Goal: Check status: Check status

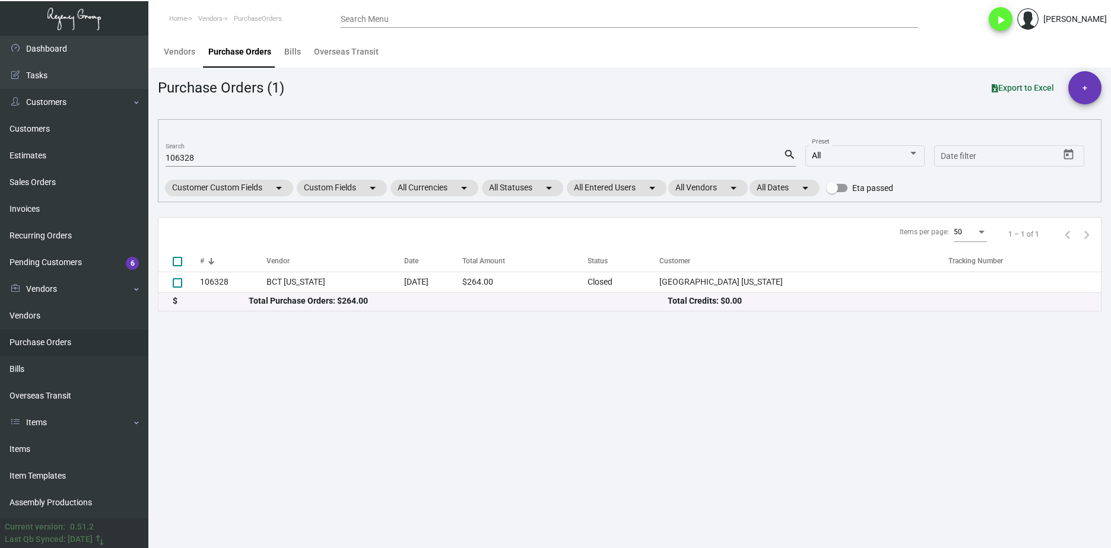
click at [439, 416] on main "Vendors Purchase Orders Bills Overseas Transit Purchase Orders (1) Export to Ex…" at bounding box center [629, 292] width 962 height 513
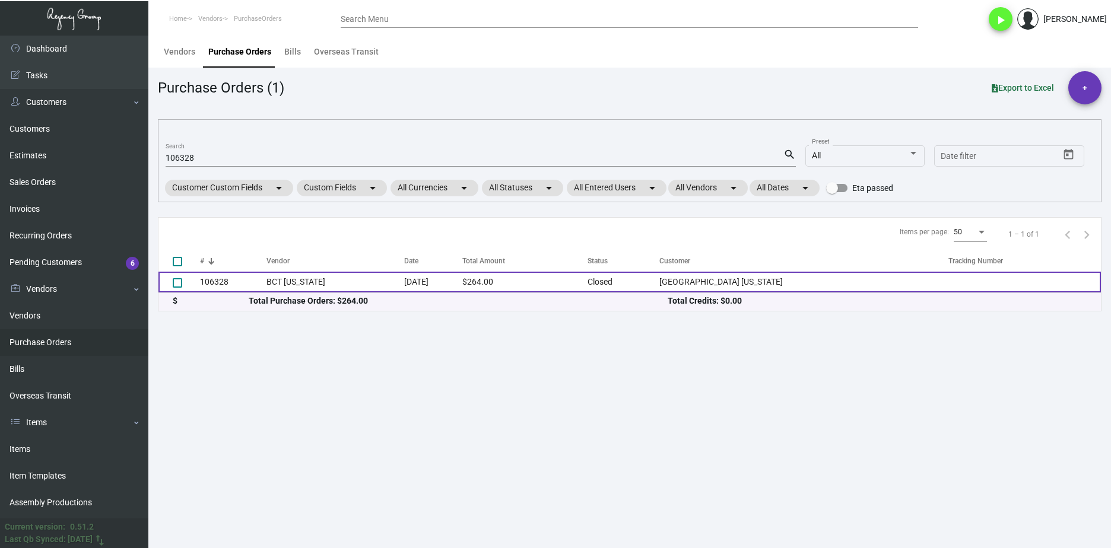
click at [266, 278] on td "106328" at bounding box center [233, 282] width 66 height 21
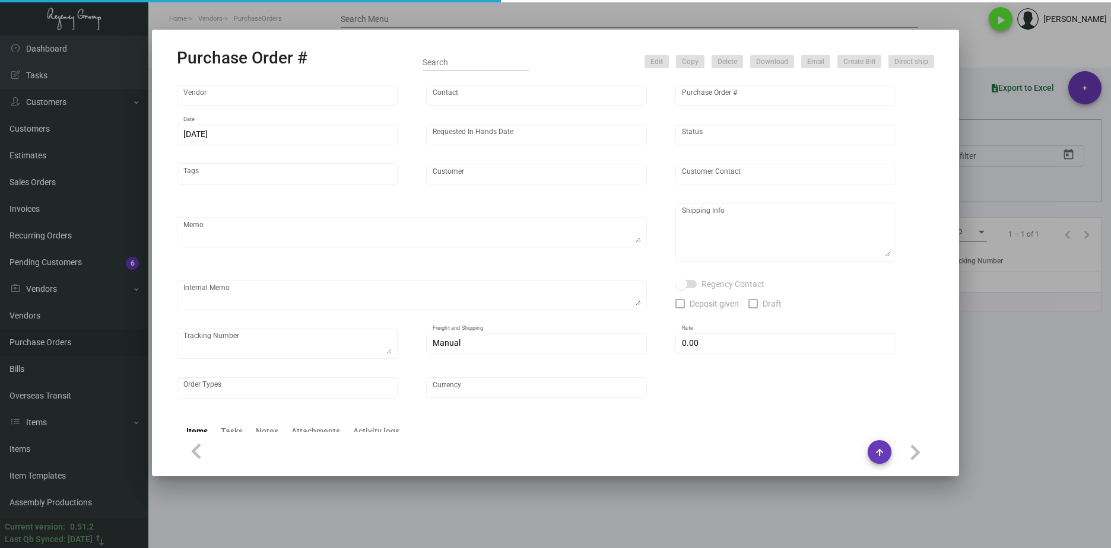
type input "BCT [US_STATE]"
type input "[PERSON_NAME]"
type input "106328"
type input "[DATE]"
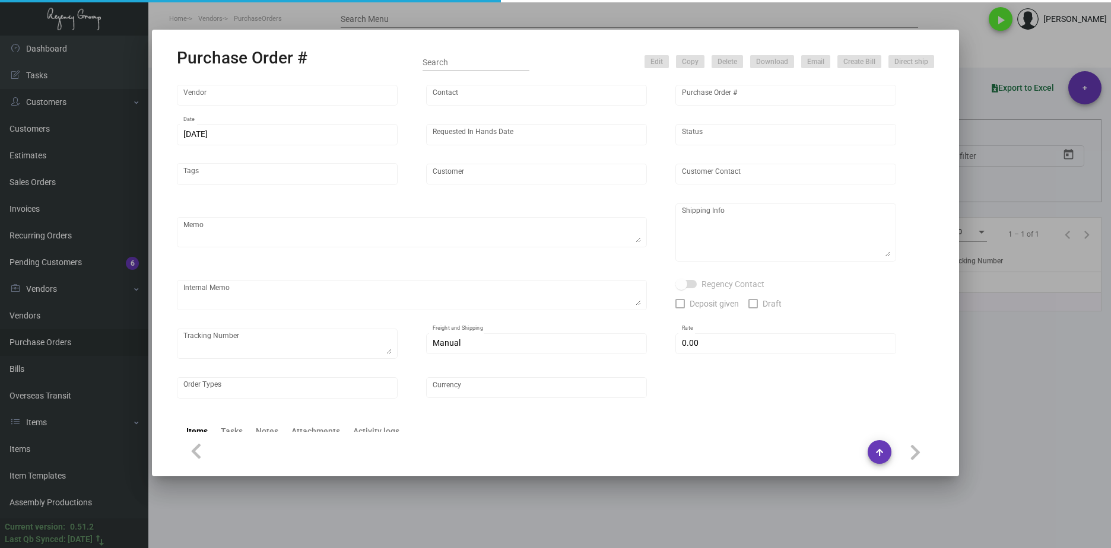
type input "[GEOGRAPHIC_DATA] [US_STATE]"
type input "[GEOGRAPHIC_DATA]"
type textarea "**ANY PRICE DISCREPANCY MUST BE CALLED OUT PRIOR TO PROCEEDING WITH THIS ORDER …"
type textarea "[GEOGRAPHIC_DATA] [US_STATE] - [GEOGRAPHIC_DATA] [STREET_ADDRESS][US_STATE]"
type input "$ 0.00"
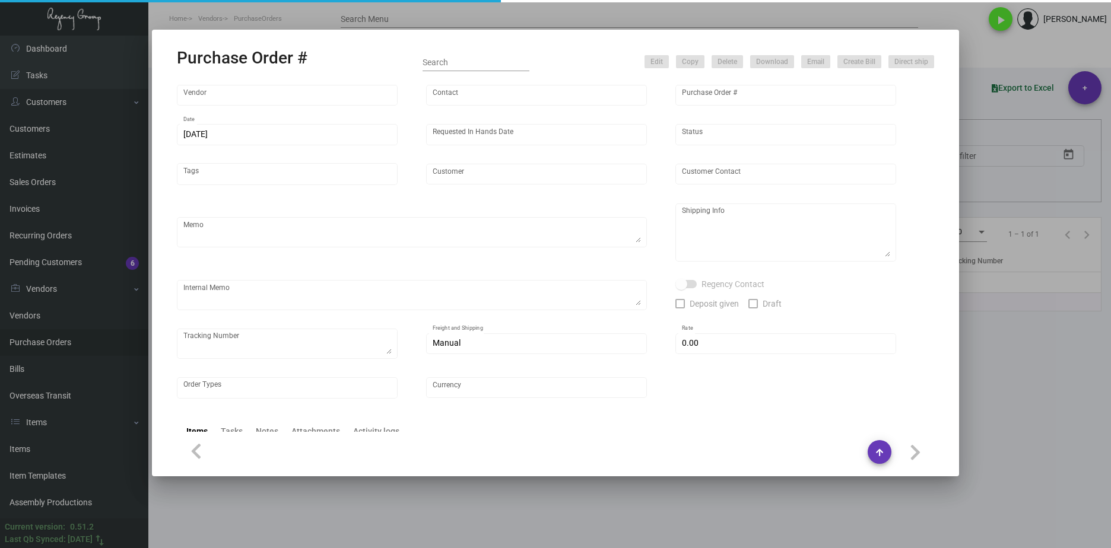
type input "United States Dollar $"
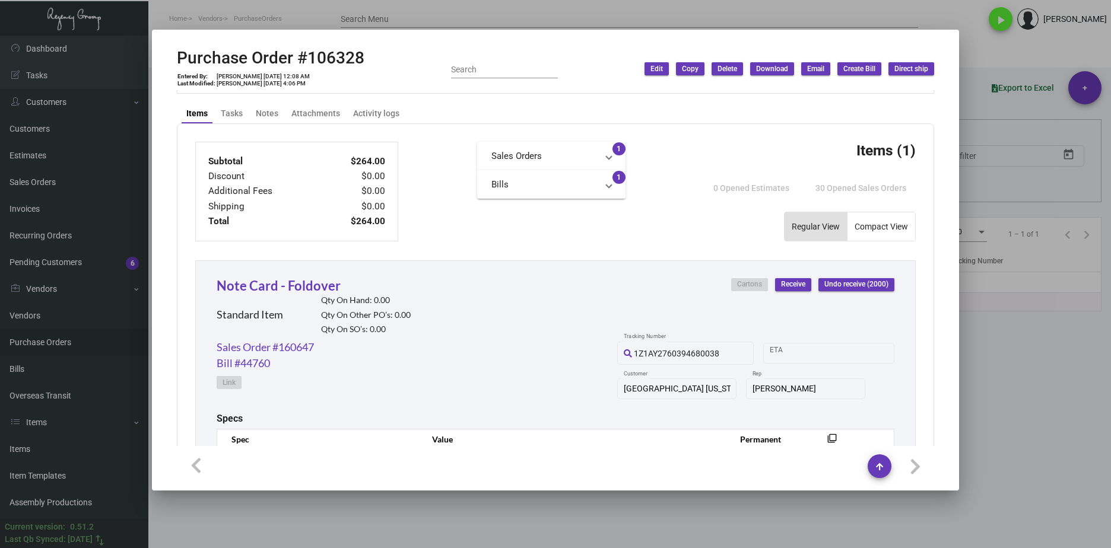
scroll to position [534, 0]
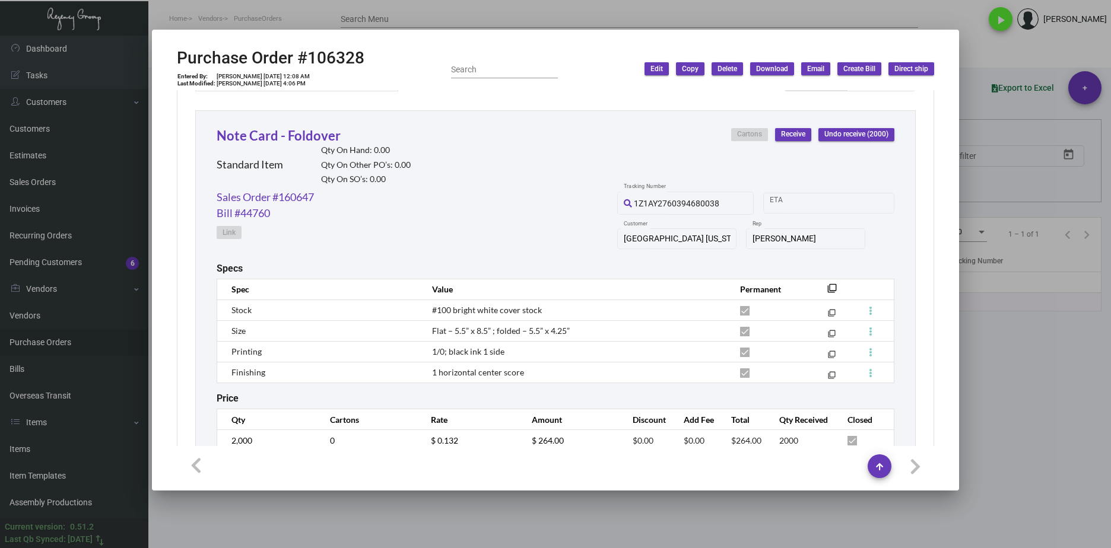
click at [1007, 335] on div at bounding box center [555, 274] width 1111 height 548
